Goal: Transaction & Acquisition: Purchase product/service

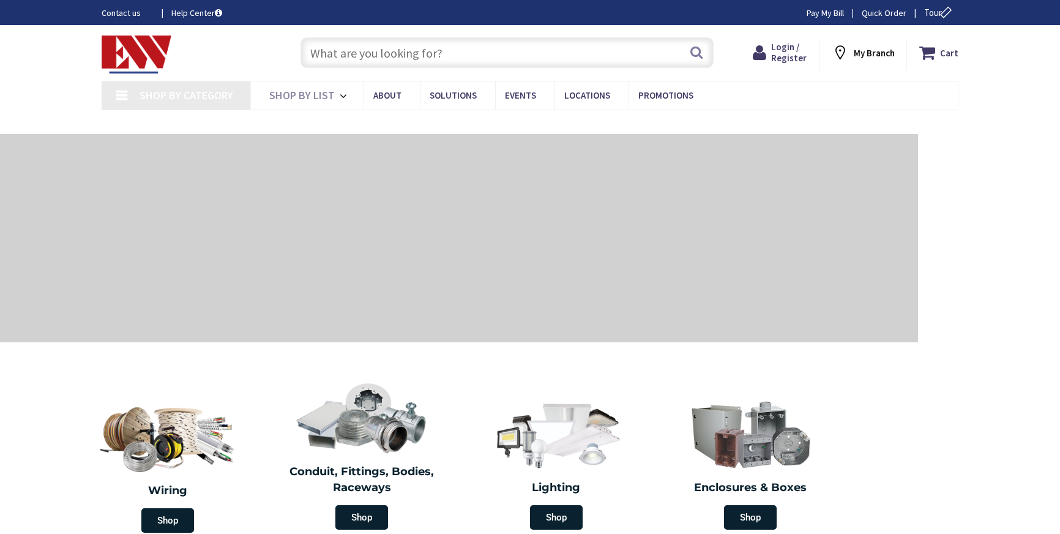
type input "[GEOGRAPHIC_DATA], [GEOGRAPHIC_DATA]"
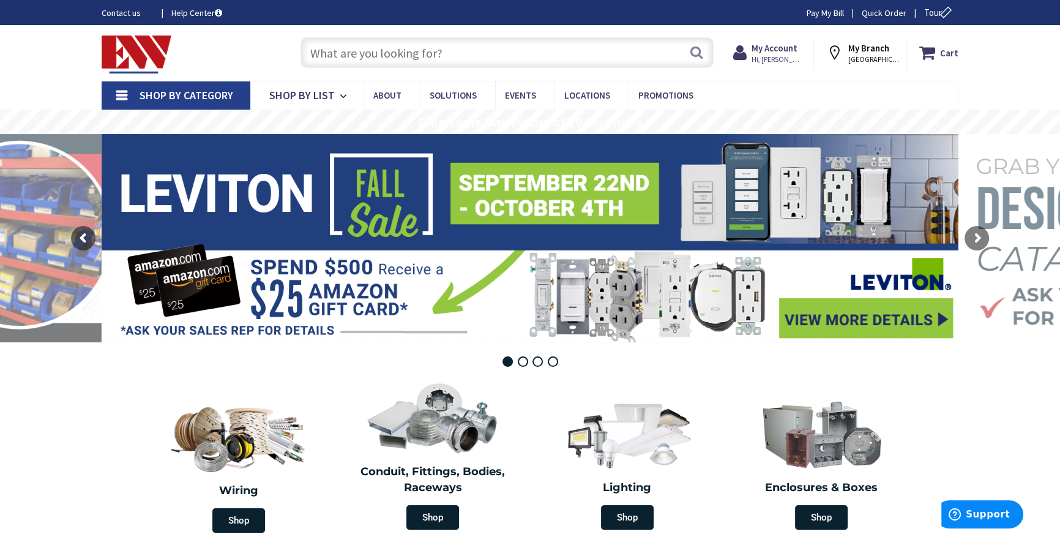
click at [440, 46] on input "text" at bounding box center [507, 52] width 413 height 31
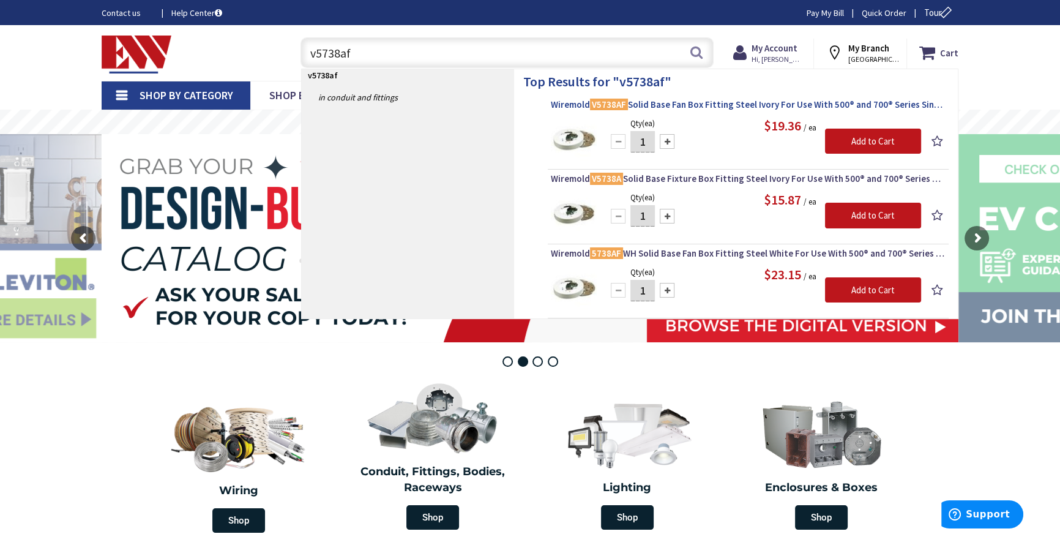
type input "v5738af"
click at [718, 105] on span "Wiremold V5738AF Solid Base Fan Box Fitting Steel Ivory For Use With 500® and 7…" at bounding box center [748, 105] width 395 height 12
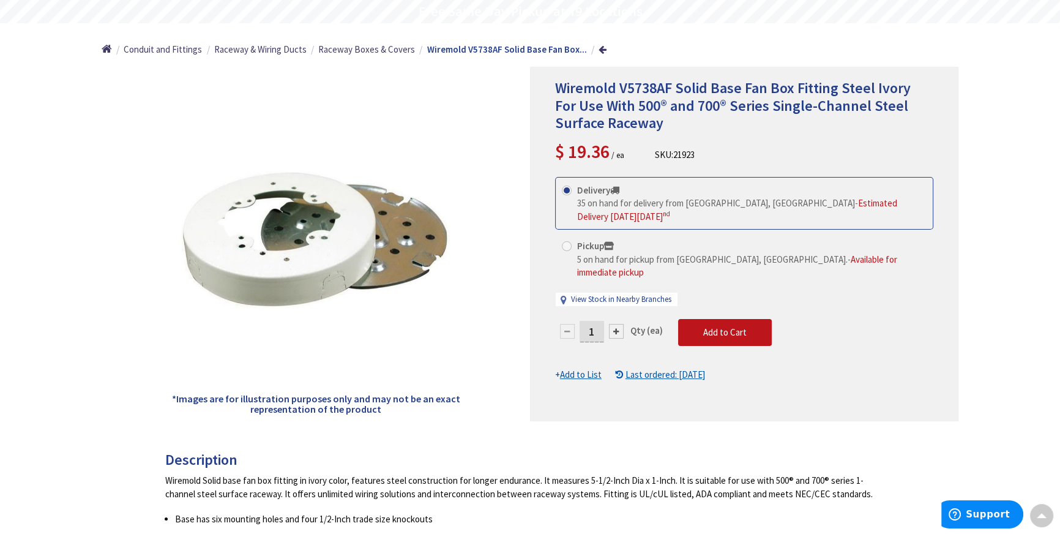
scroll to position [113, 0]
